Goal: Task Accomplishment & Management: Use online tool/utility

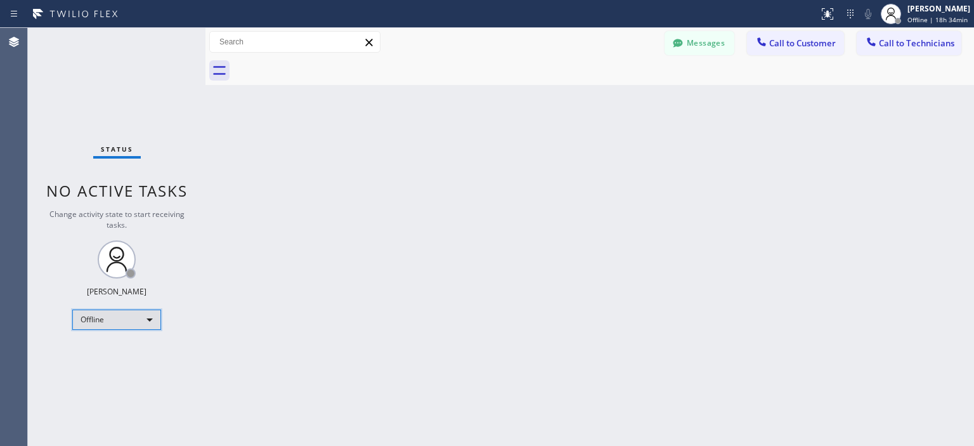
click at [140, 319] on div "Offline" at bounding box center [116, 319] width 89 height 20
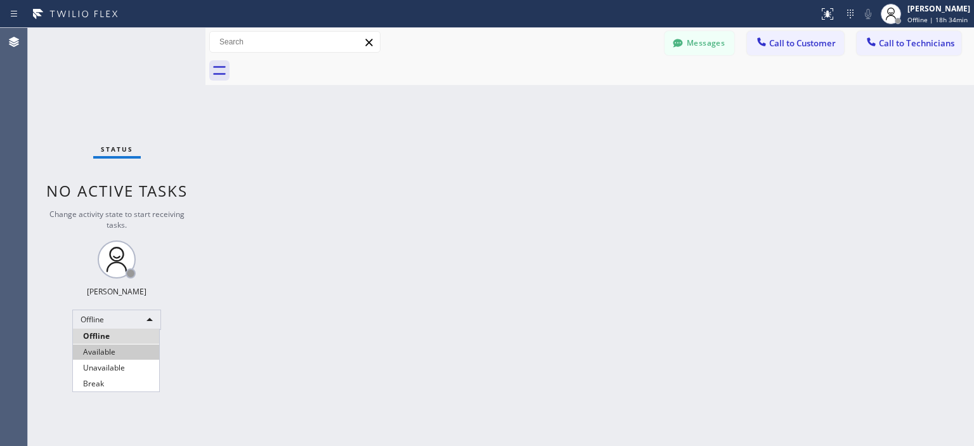
click at [124, 348] on li "Available" at bounding box center [116, 351] width 86 height 15
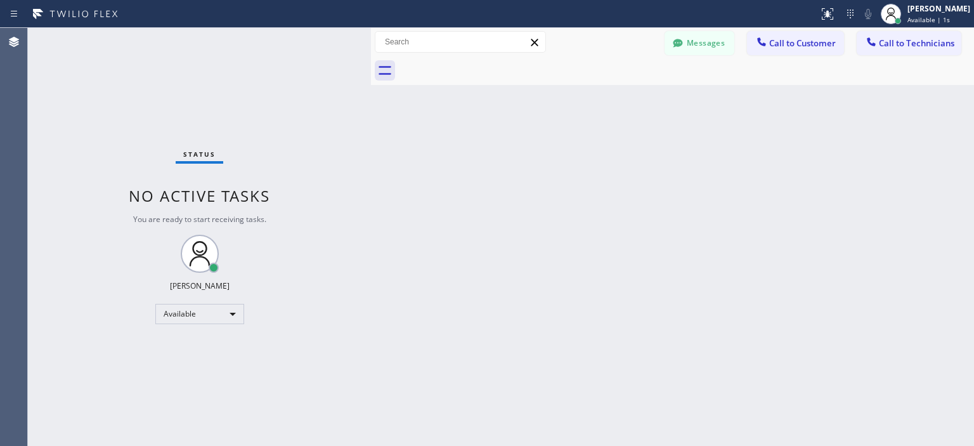
drag, startPoint x: 207, startPoint y: 95, endPoint x: 373, endPoint y: 106, distance: 167.0
click at [371, 106] on div at bounding box center [371, 237] width 0 height 418
click at [941, 299] on div "Back to Dashboard Change Sender ID Customers Technicians AL [PERSON_NAME] [DATE…" at bounding box center [673, 237] width 602 height 418
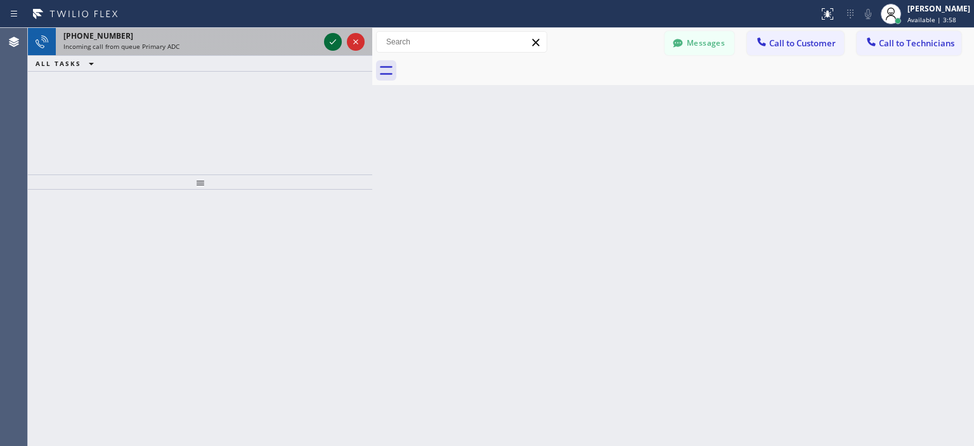
click at [333, 40] on icon at bounding box center [332, 41] width 15 height 15
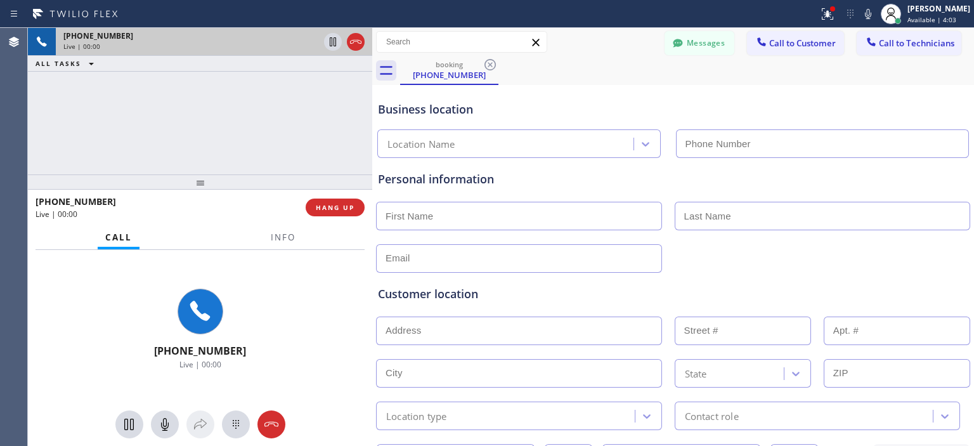
type input "[PHONE_NUMBER]"
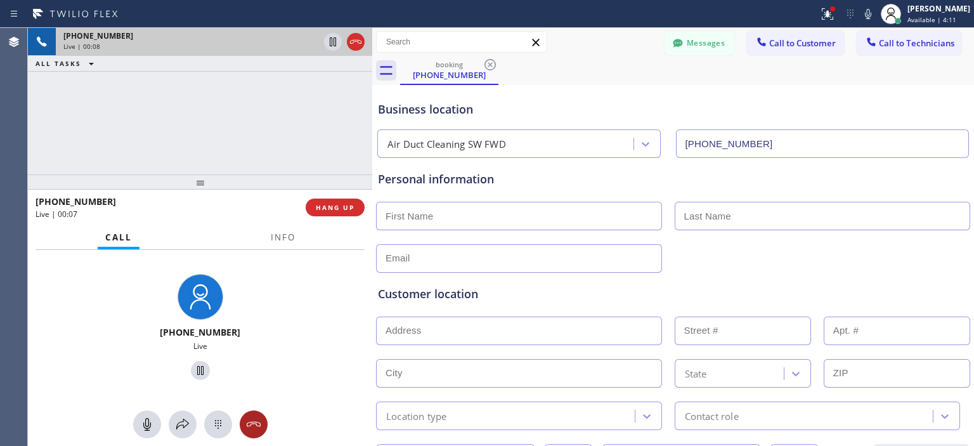
click at [253, 418] on icon at bounding box center [253, 423] width 15 height 15
